Goal: Information Seeking & Learning: Learn about a topic

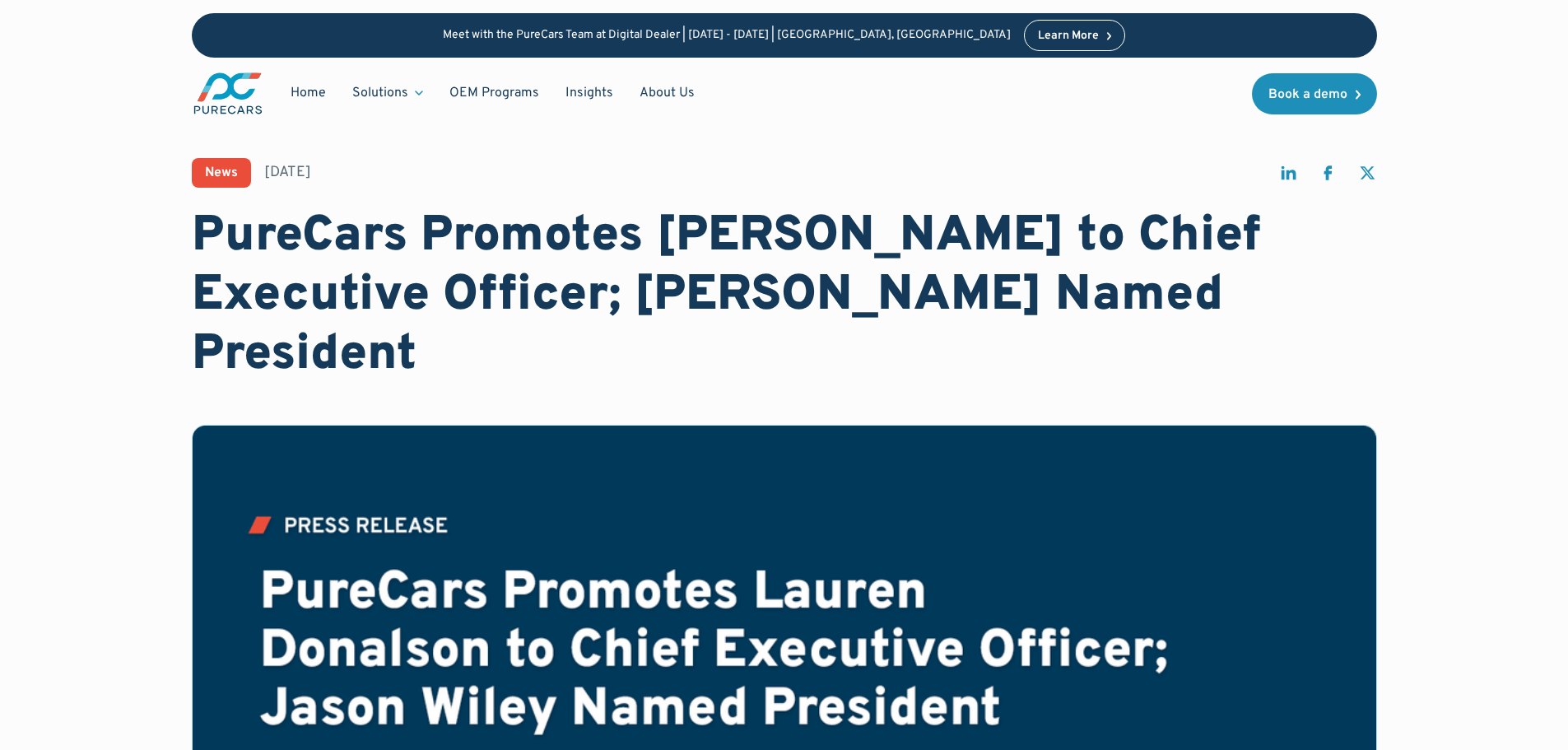
drag, startPoint x: 1512, startPoint y: 378, endPoint x: 1502, endPoint y: 380, distance: 10.2
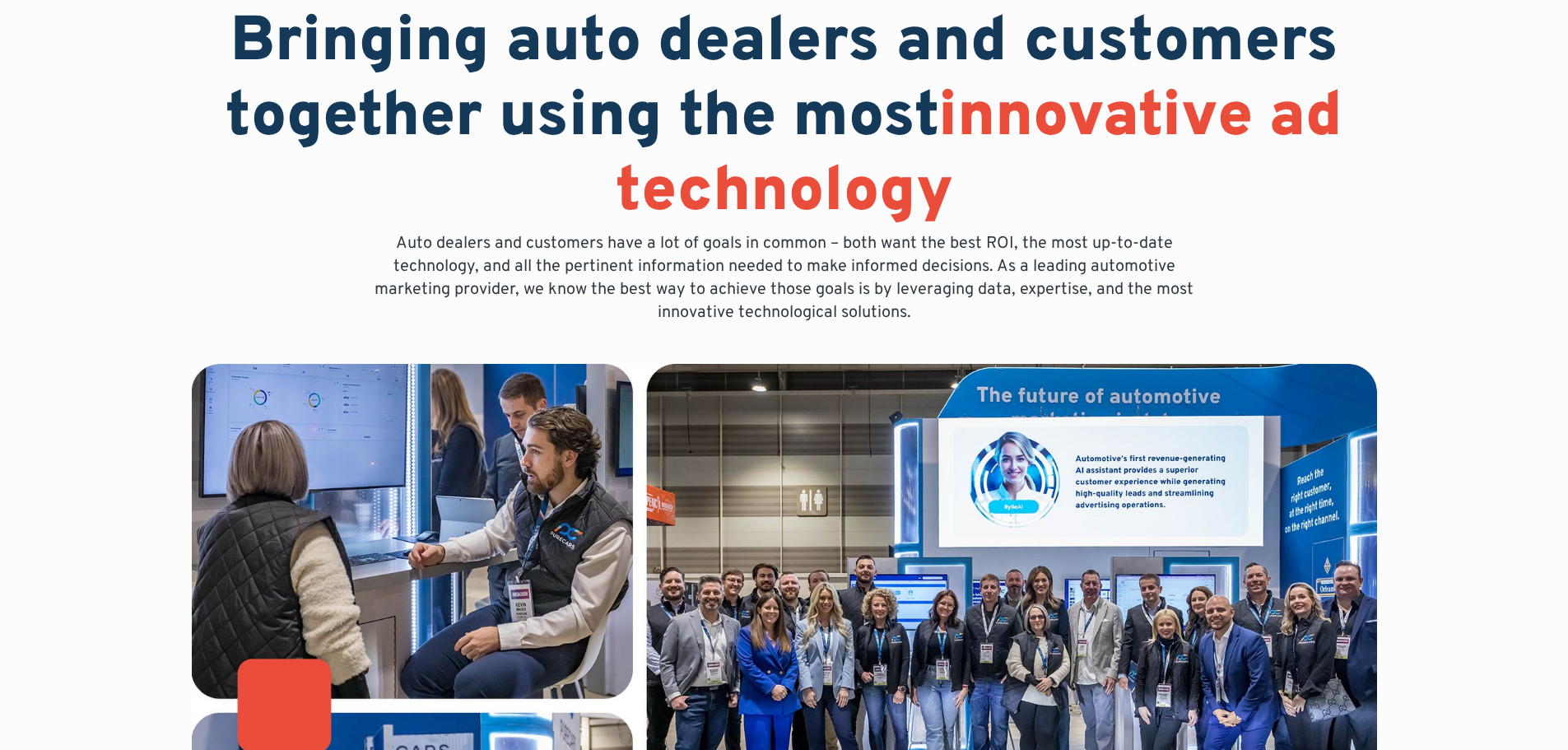
scroll to position [247, 0]
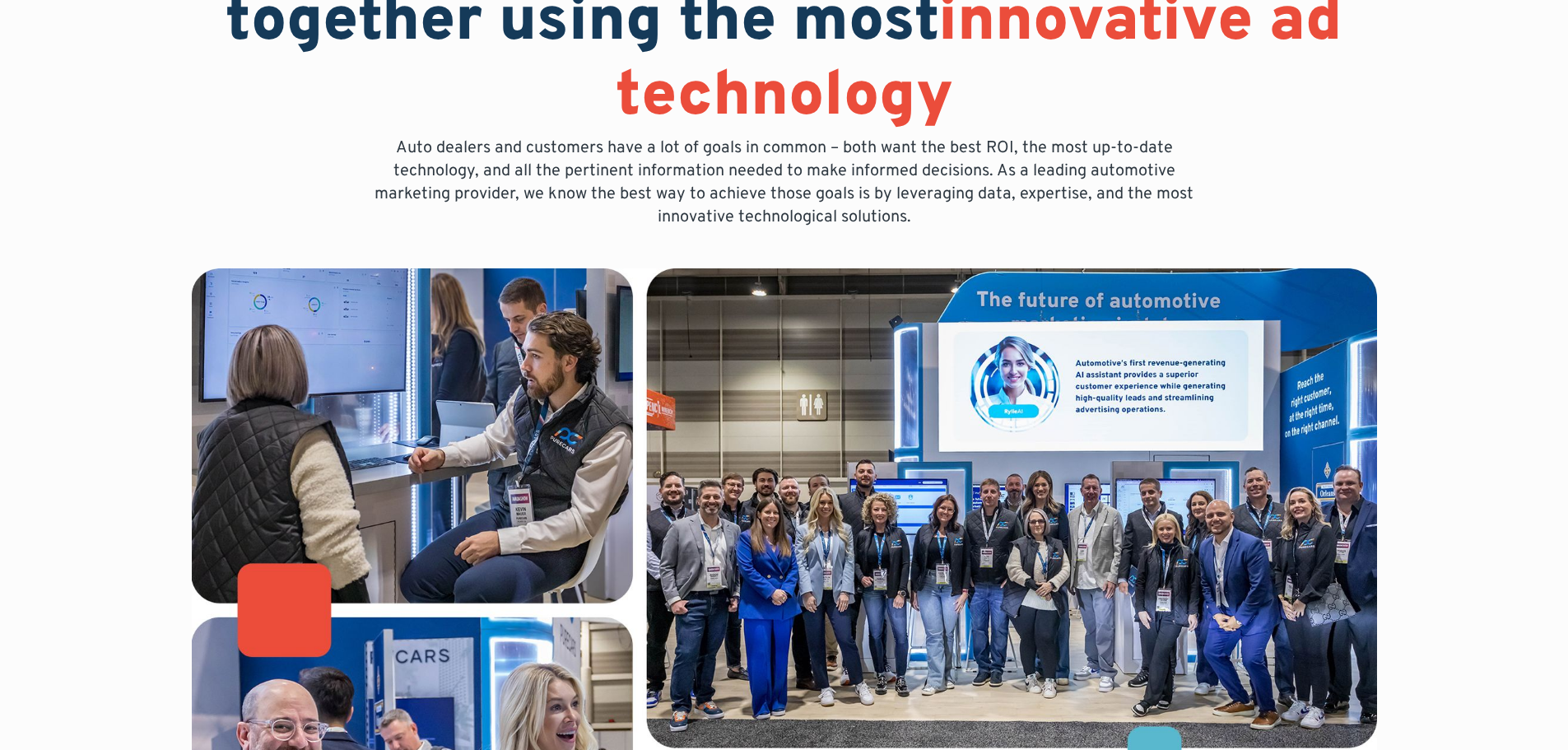
click at [1493, 356] on div "Bringing auto dealers and customers together using the most innovative ad techn…" at bounding box center [784, 451] width 1568 height 1396
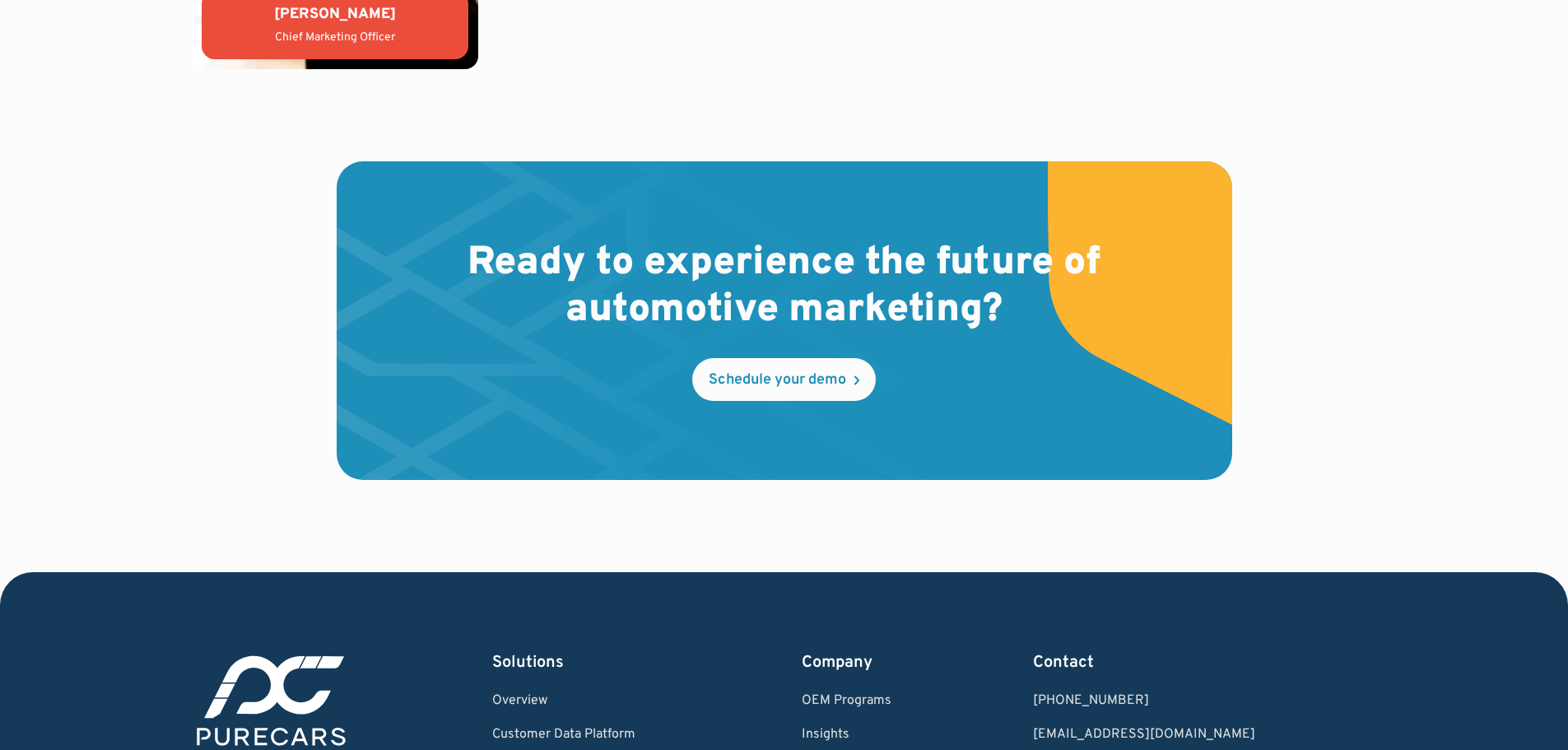
scroll to position [4279, 0]
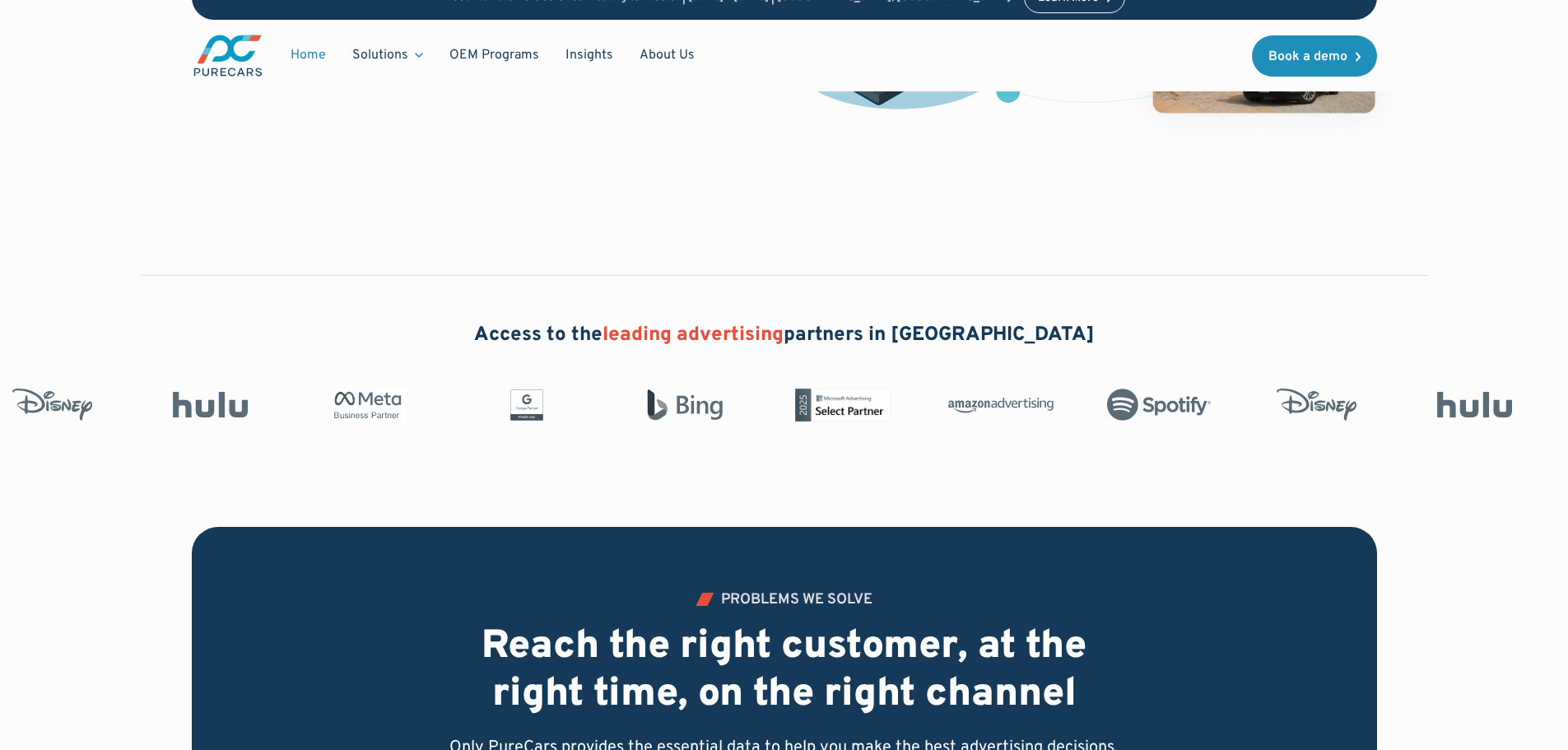
scroll to position [658, 0]
